Goal: Navigation & Orientation: Find specific page/section

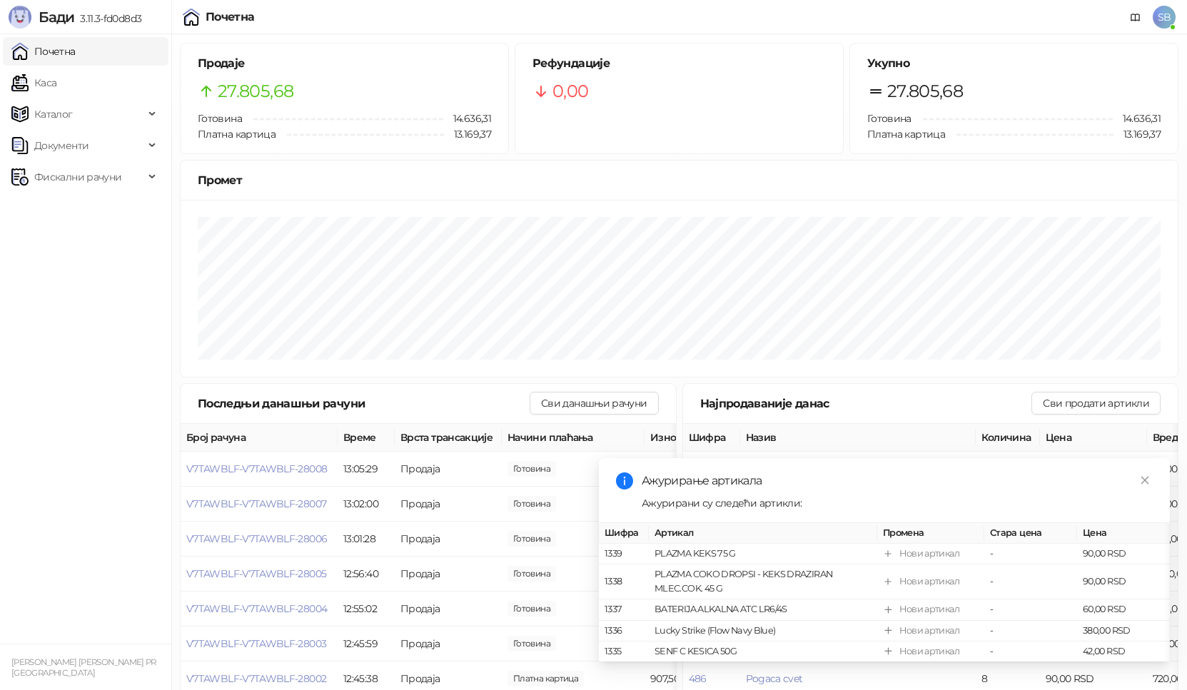
click at [56, 78] on link "Каса" at bounding box center [33, 83] width 45 height 29
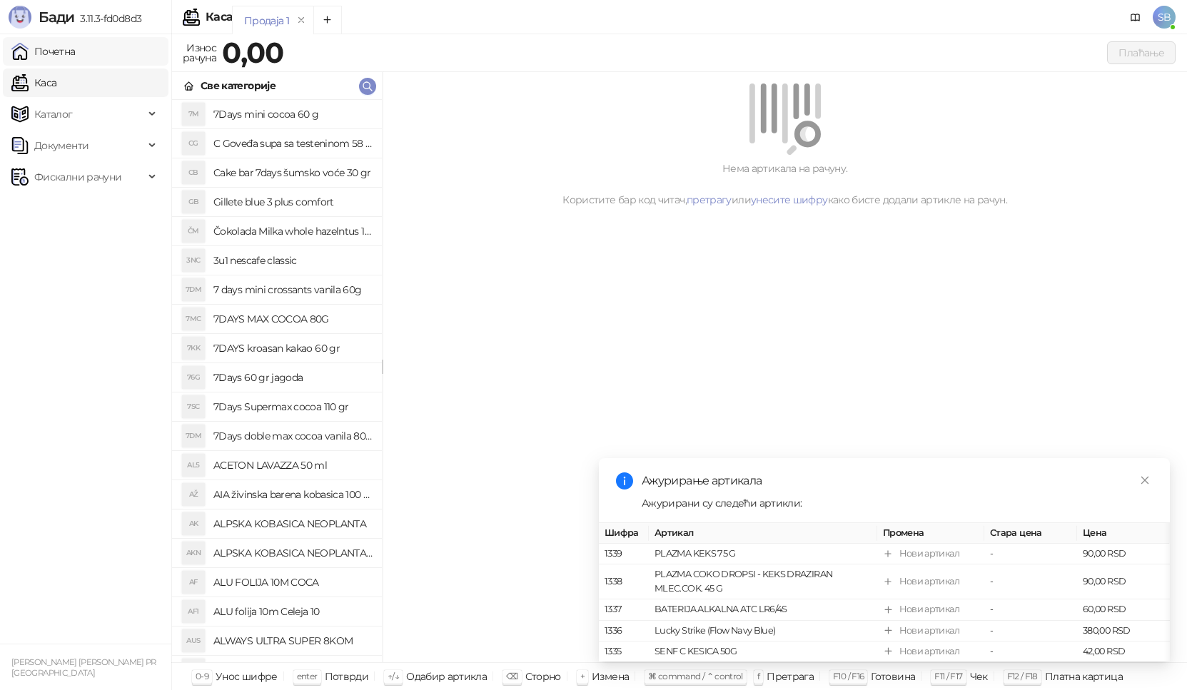
click at [76, 54] on link "Почетна" at bounding box center [43, 51] width 64 height 29
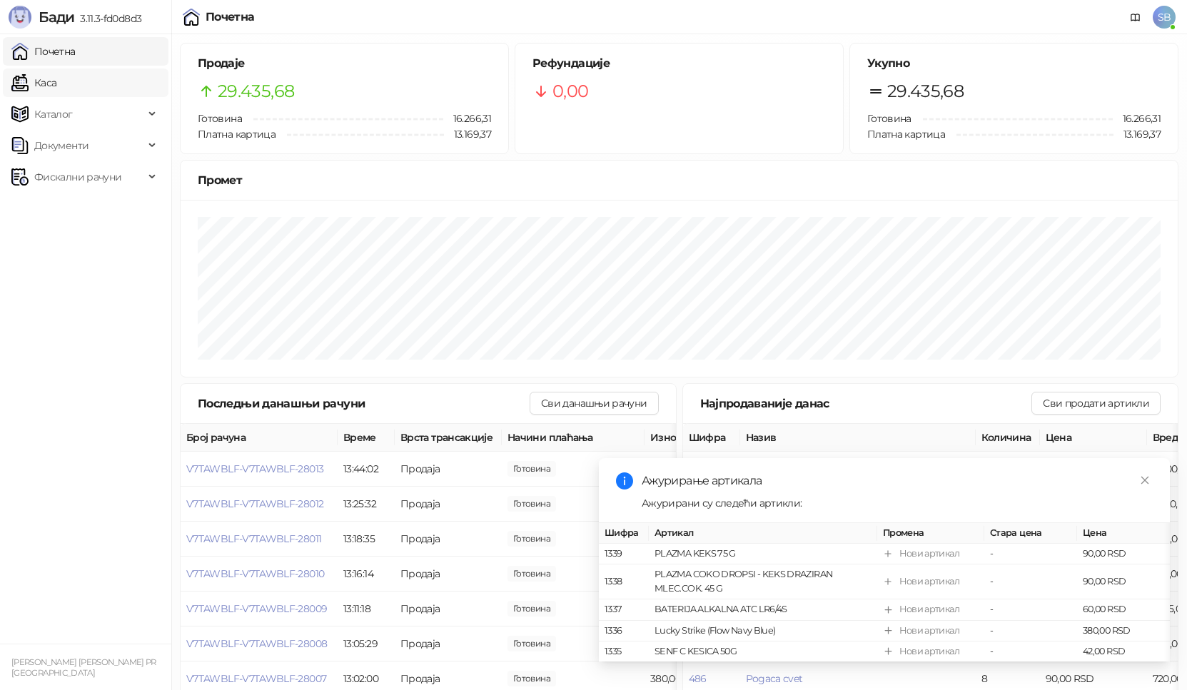
click at [56, 81] on link "Каса" at bounding box center [33, 83] width 45 height 29
click at [76, 61] on link "Почетна" at bounding box center [43, 51] width 64 height 29
